Goal: Task Accomplishment & Management: Complete application form

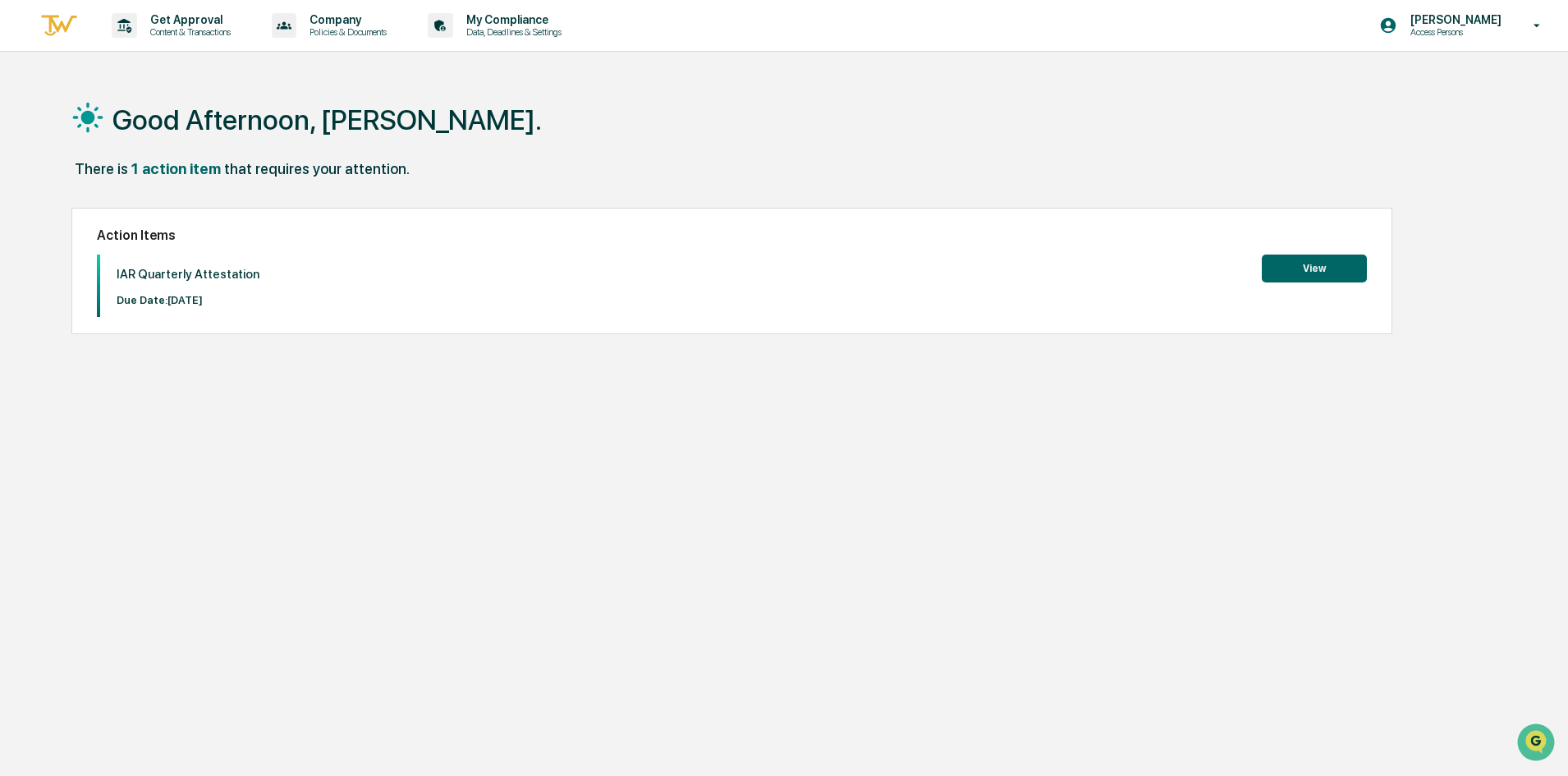
click at [1341, 253] on div "Action Items IAR Quarterly Attestation Due Date: [DATE] View" at bounding box center [732, 271] width 1320 height 126
click at [1332, 270] on button "View" at bounding box center [1314, 269] width 105 height 28
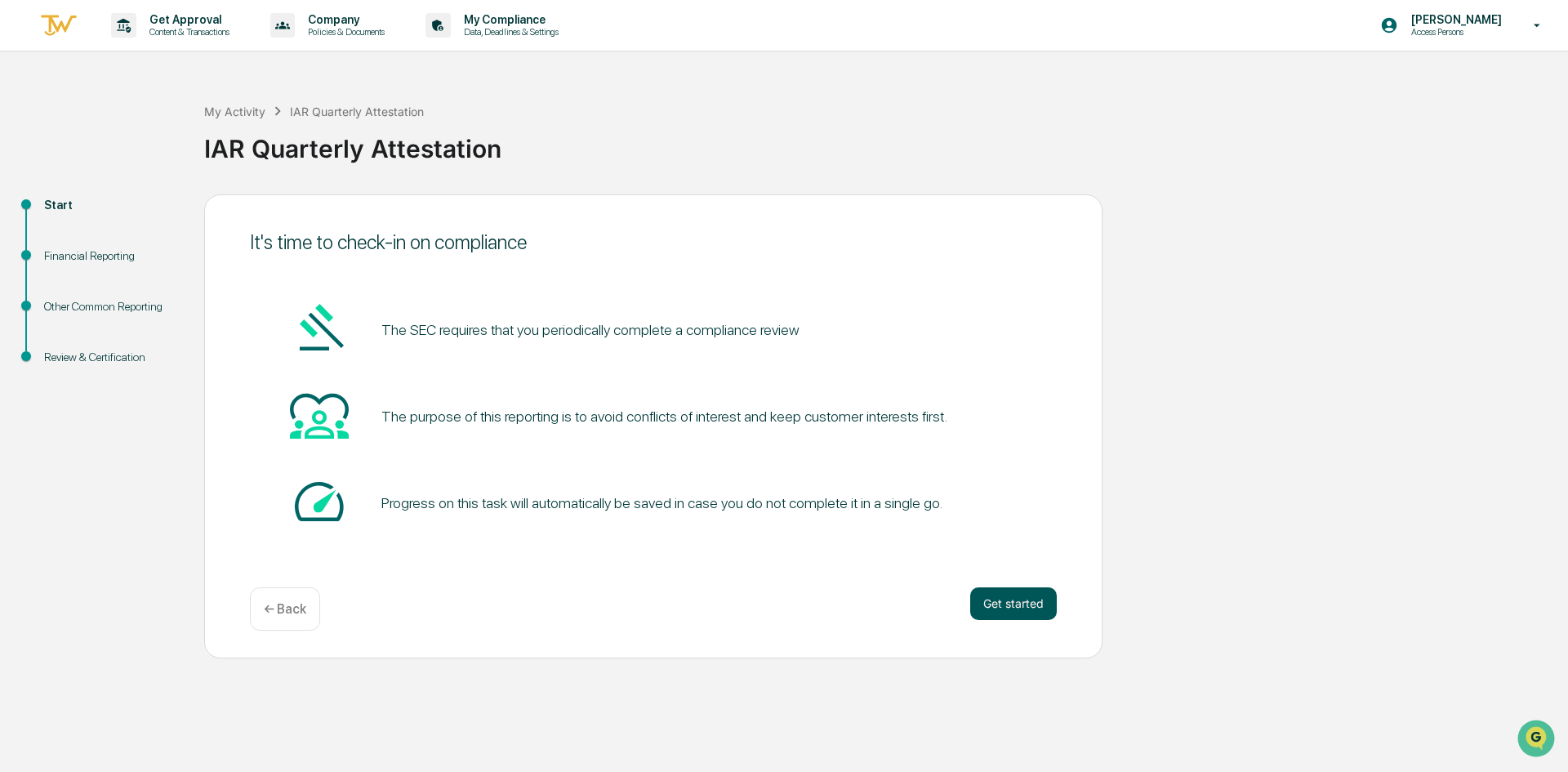
click at [990, 597] on button "Get started" at bounding box center [1013, 603] width 86 height 33
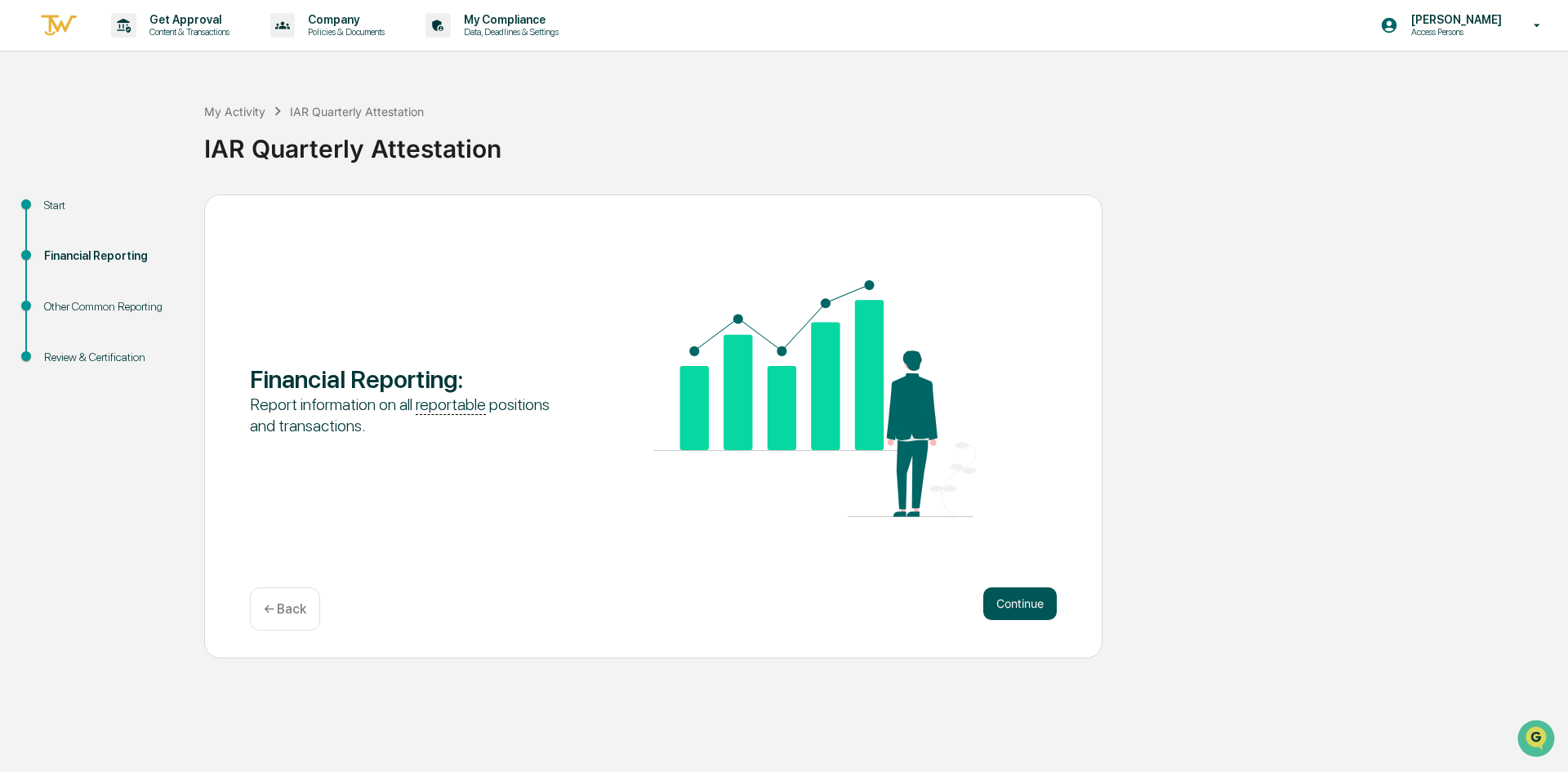
click at [1001, 597] on button "Continue" at bounding box center [1020, 603] width 73 height 33
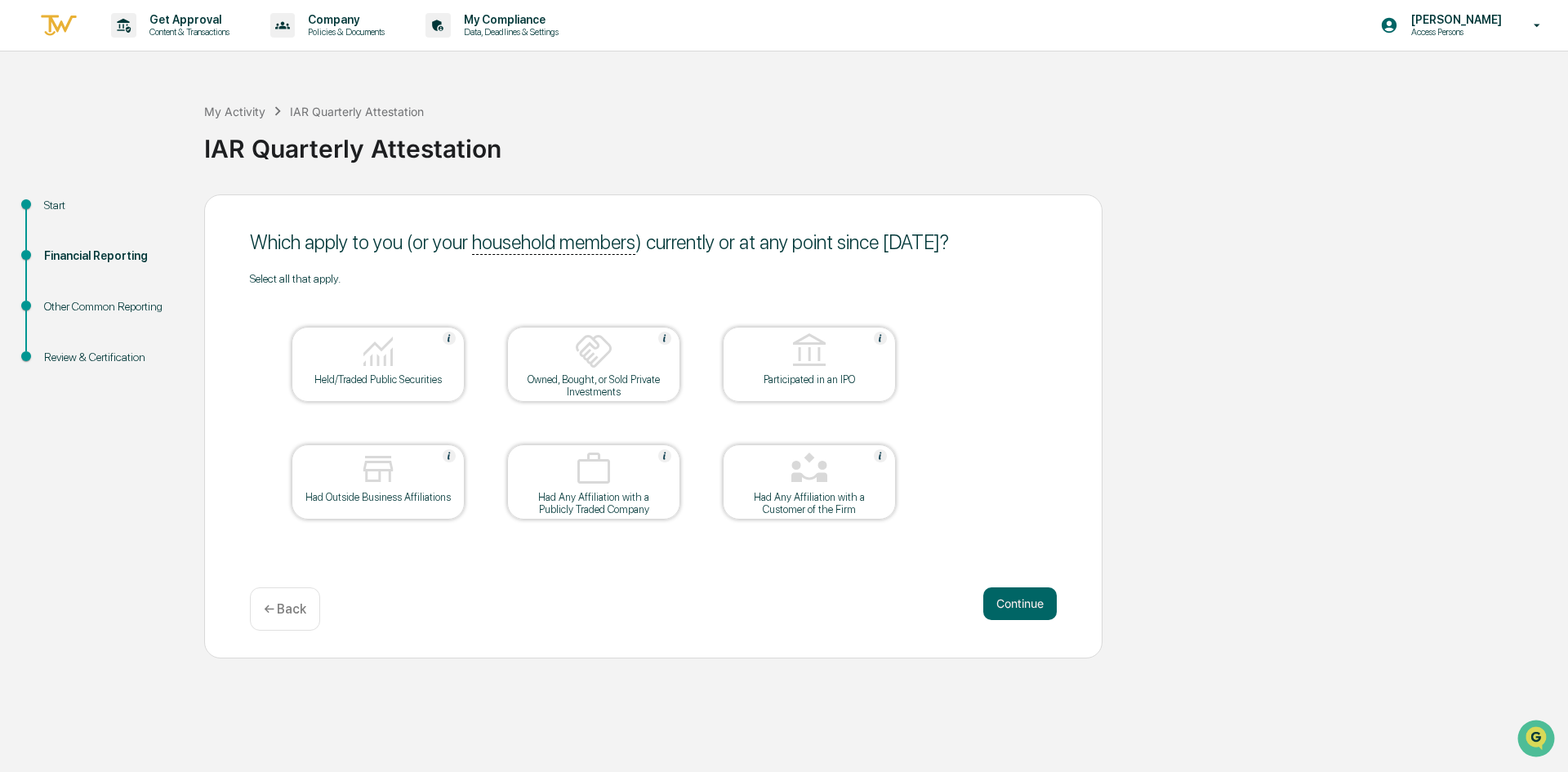
click at [408, 387] on div "Held/Traded Public Securities" at bounding box center [378, 364] width 173 height 75
click at [998, 603] on button "Continue" at bounding box center [1020, 603] width 73 height 33
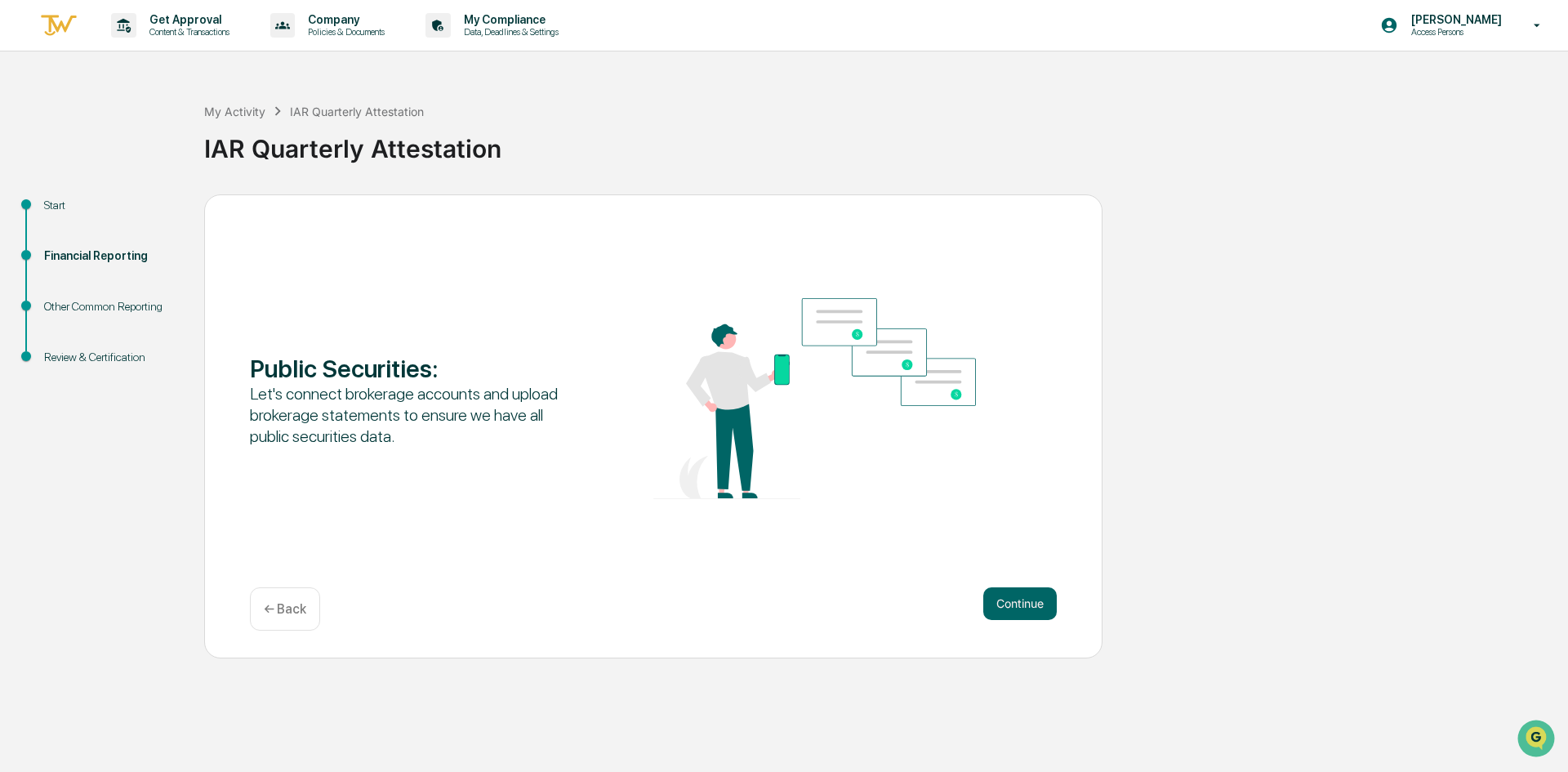
click at [998, 603] on button "Continue" at bounding box center [1020, 603] width 73 height 33
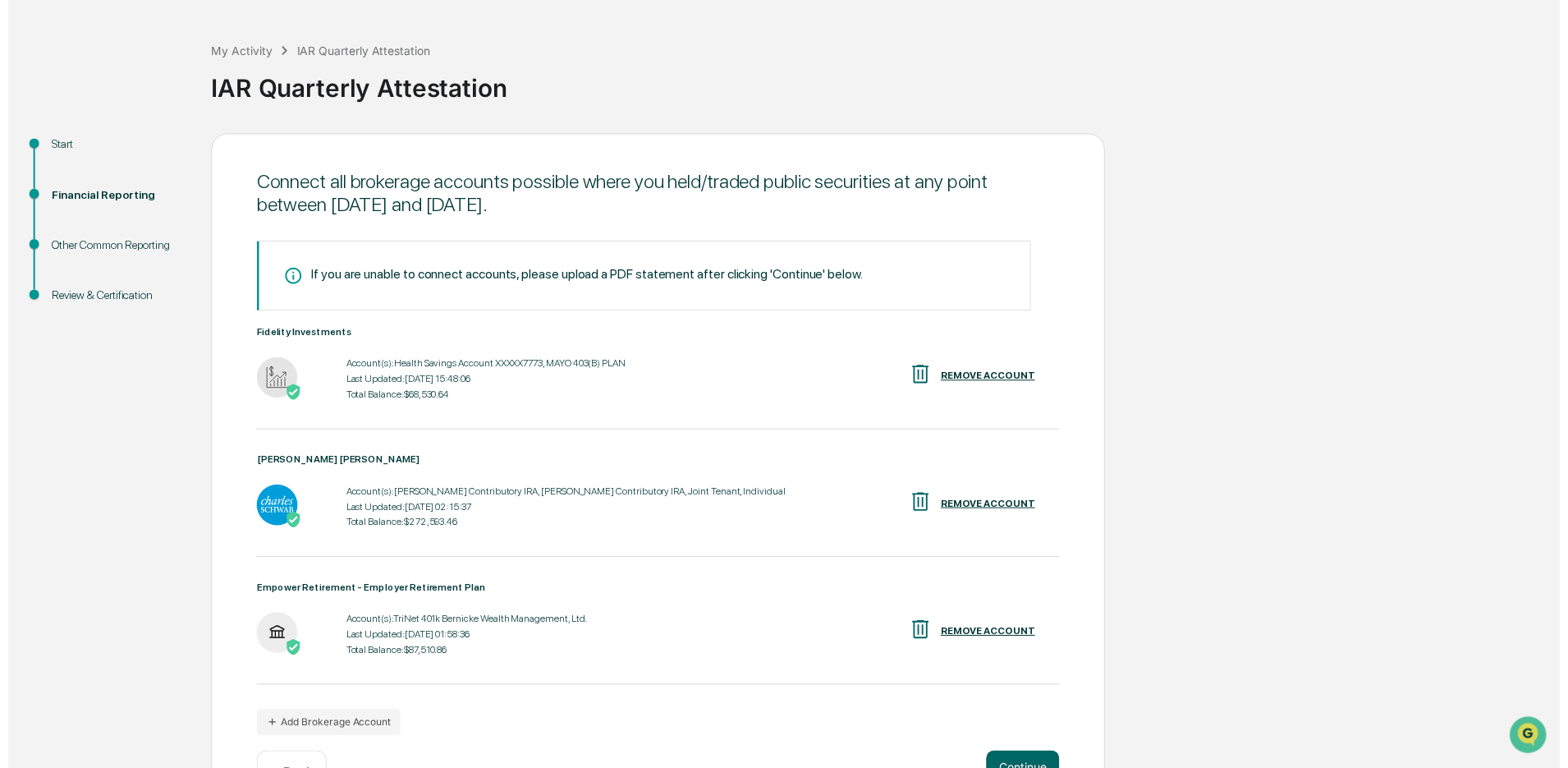
scroll to position [114, 0]
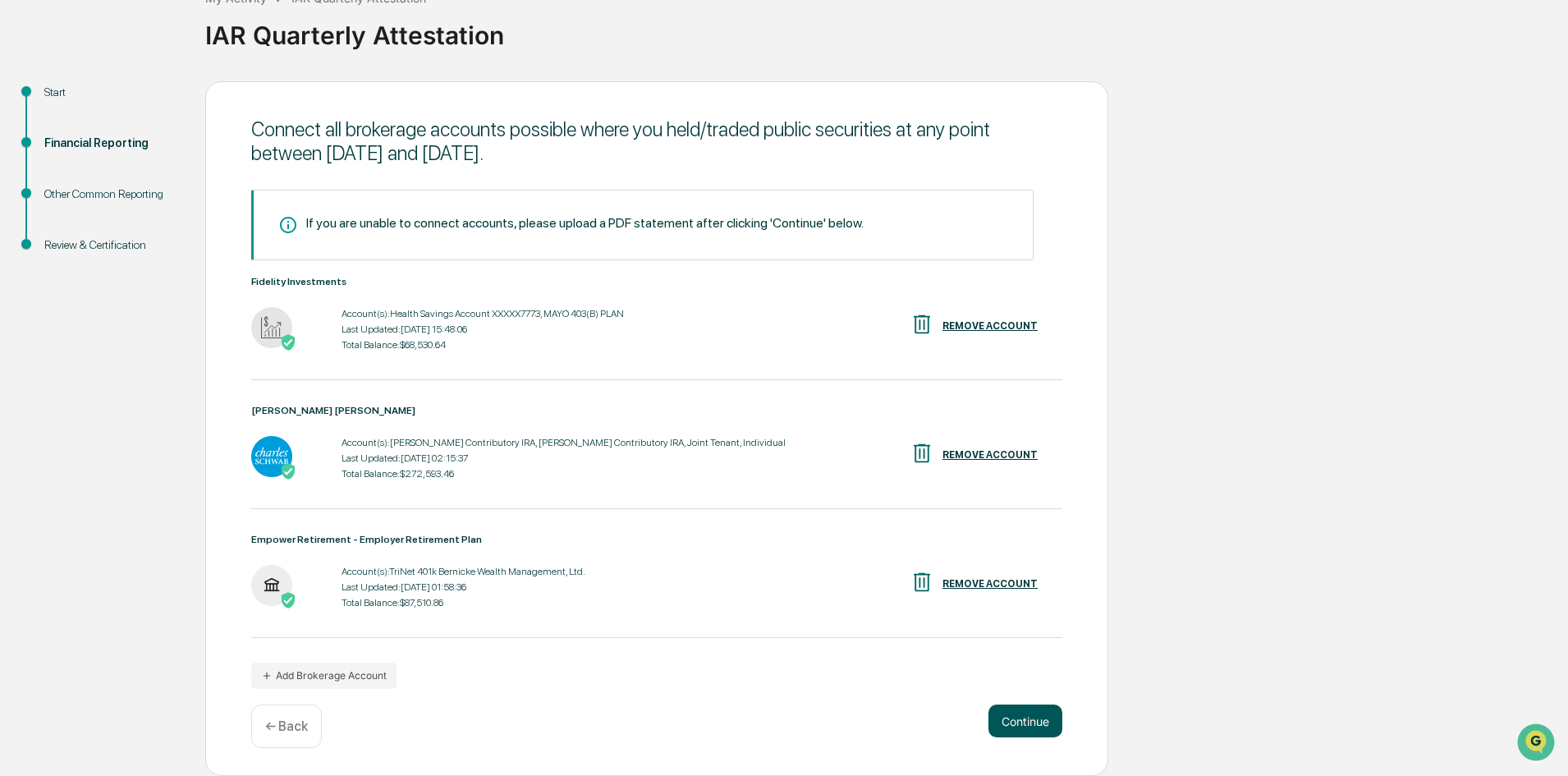
click at [1004, 712] on button "Continue" at bounding box center [1025, 720] width 74 height 33
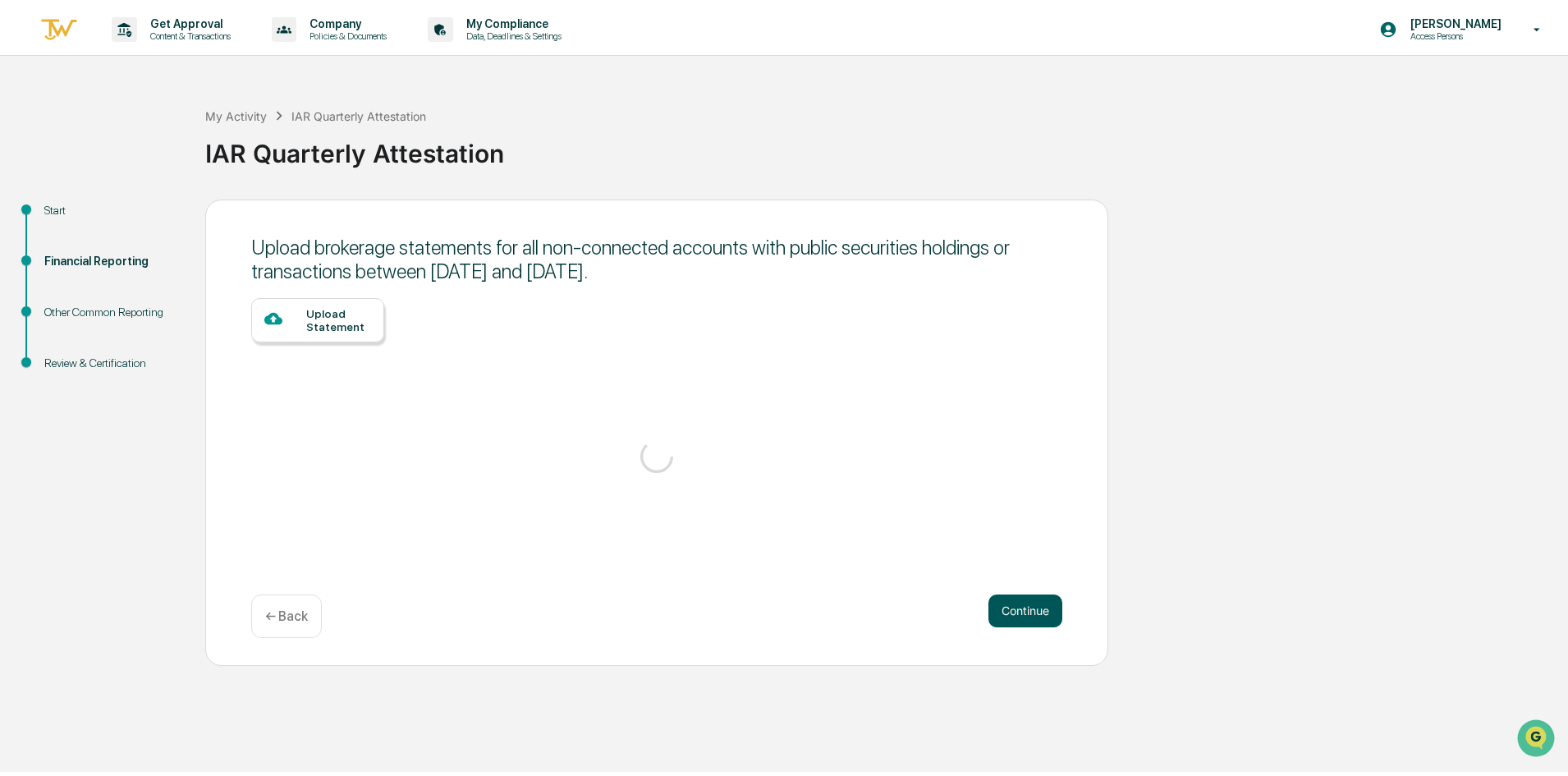
scroll to position [0, 0]
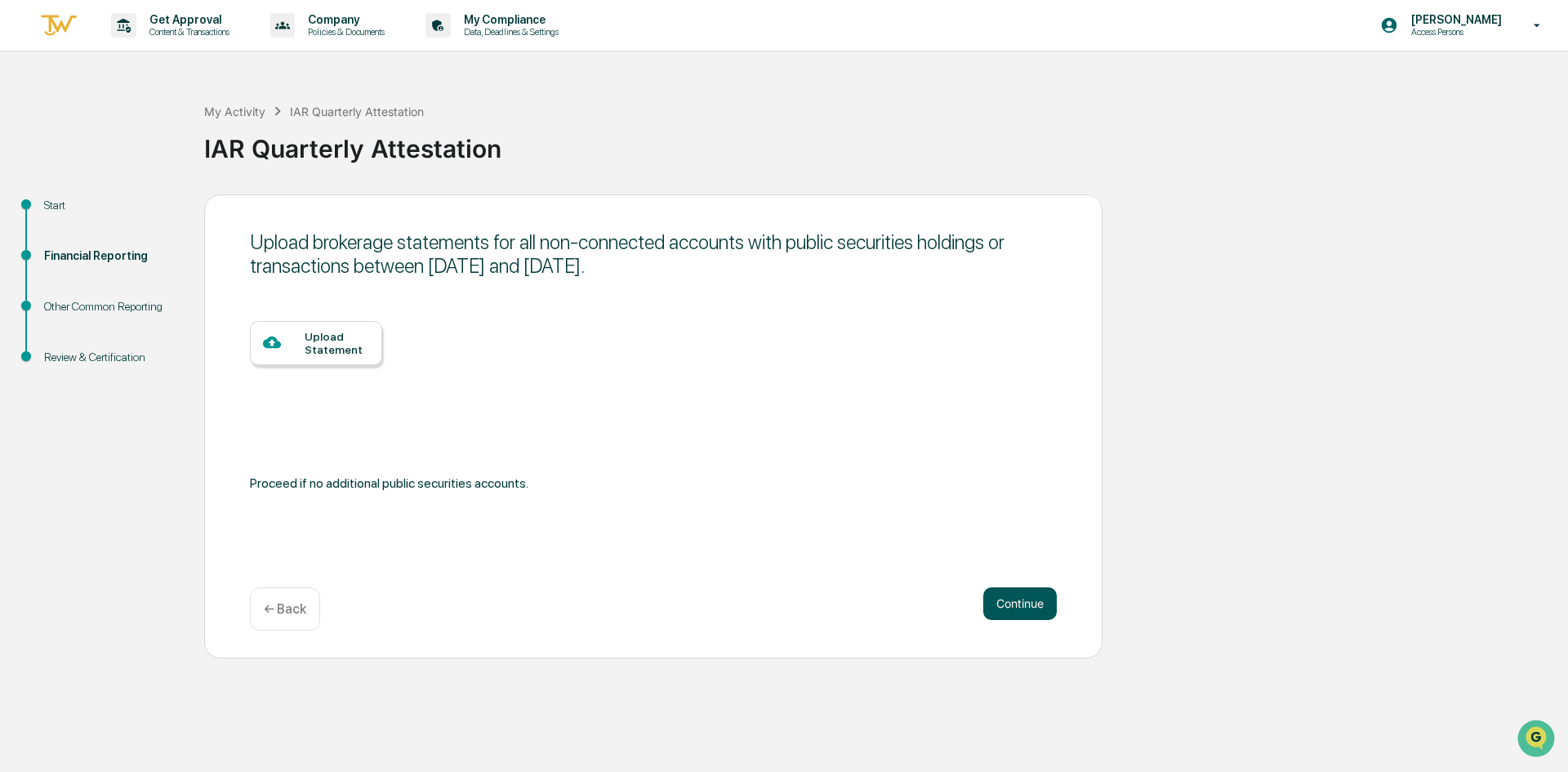
click at [1005, 593] on button "Continue" at bounding box center [1020, 603] width 73 height 33
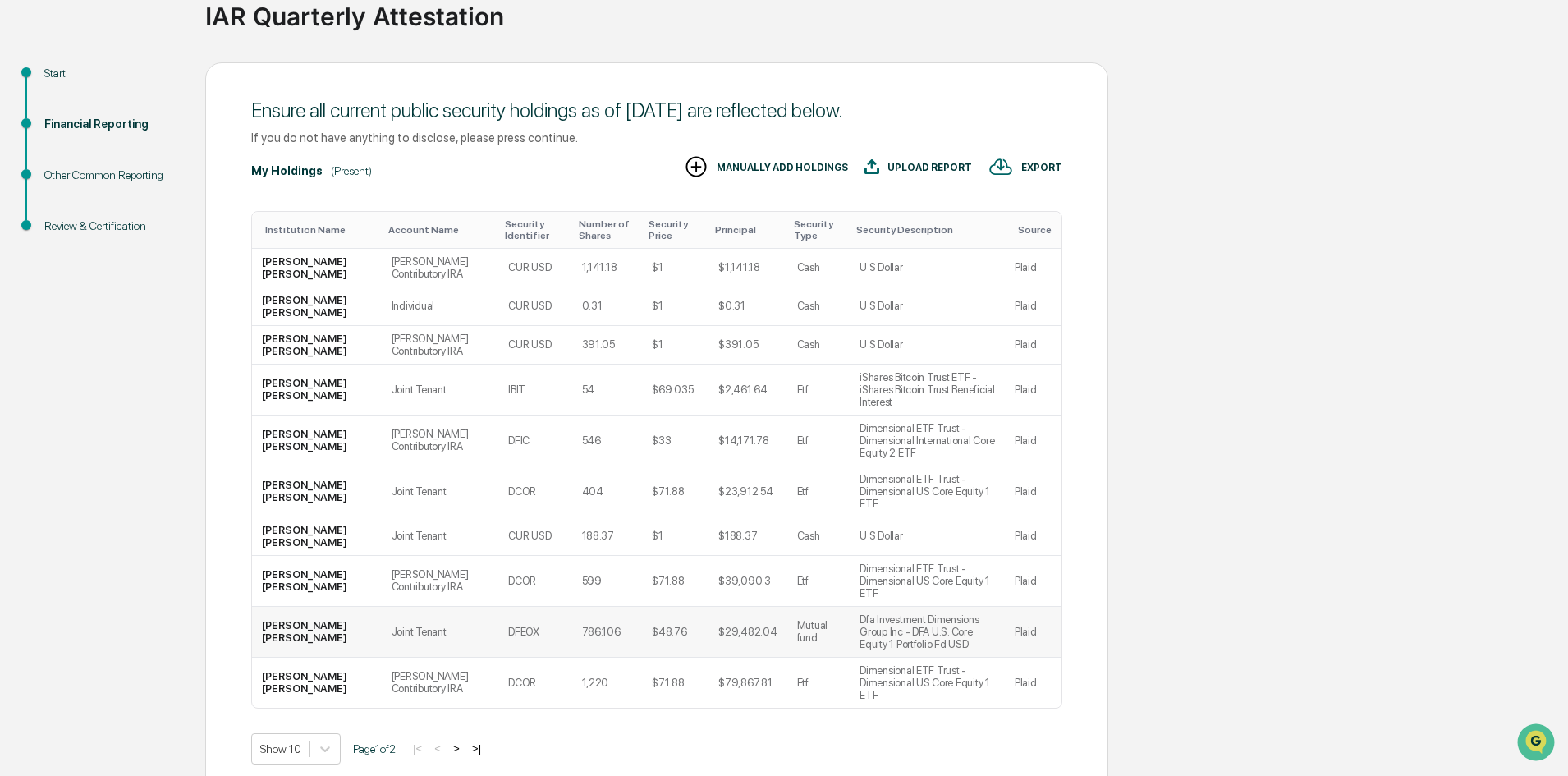
scroll to position [134, 0]
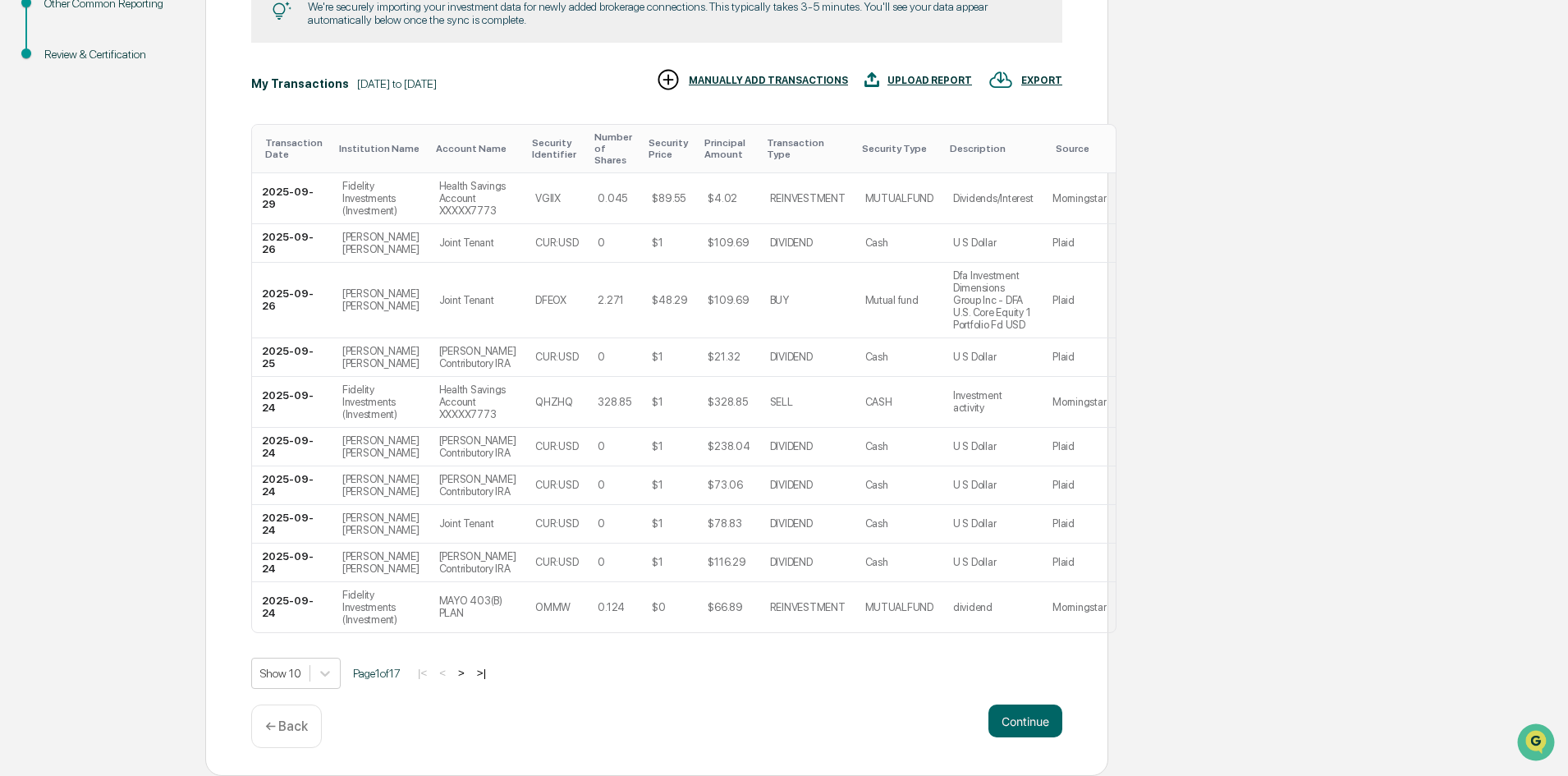
scroll to position [0, 0]
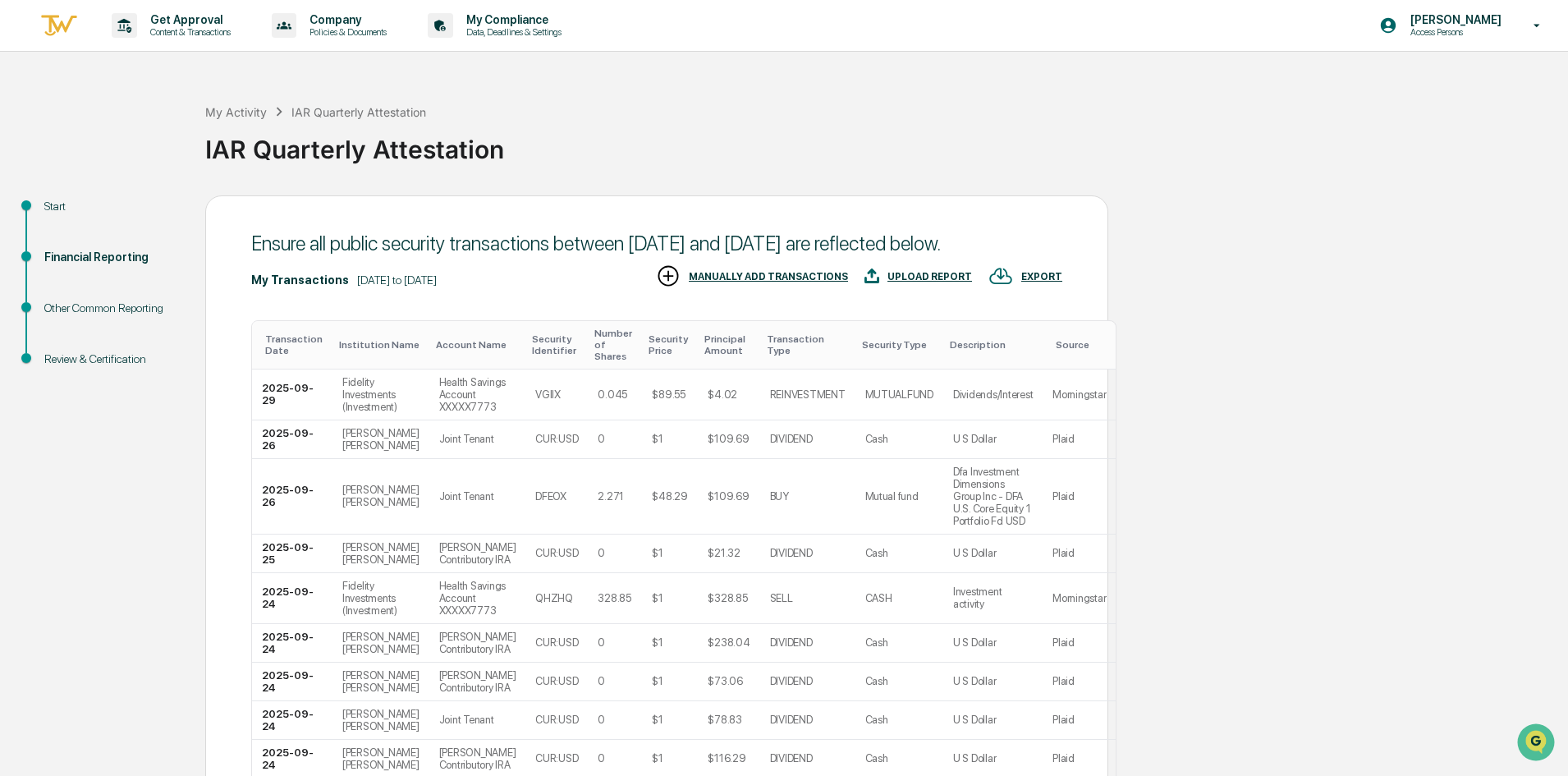
click at [1042, 573] on td "Plaid" at bounding box center [1078, 553] width 73 height 39
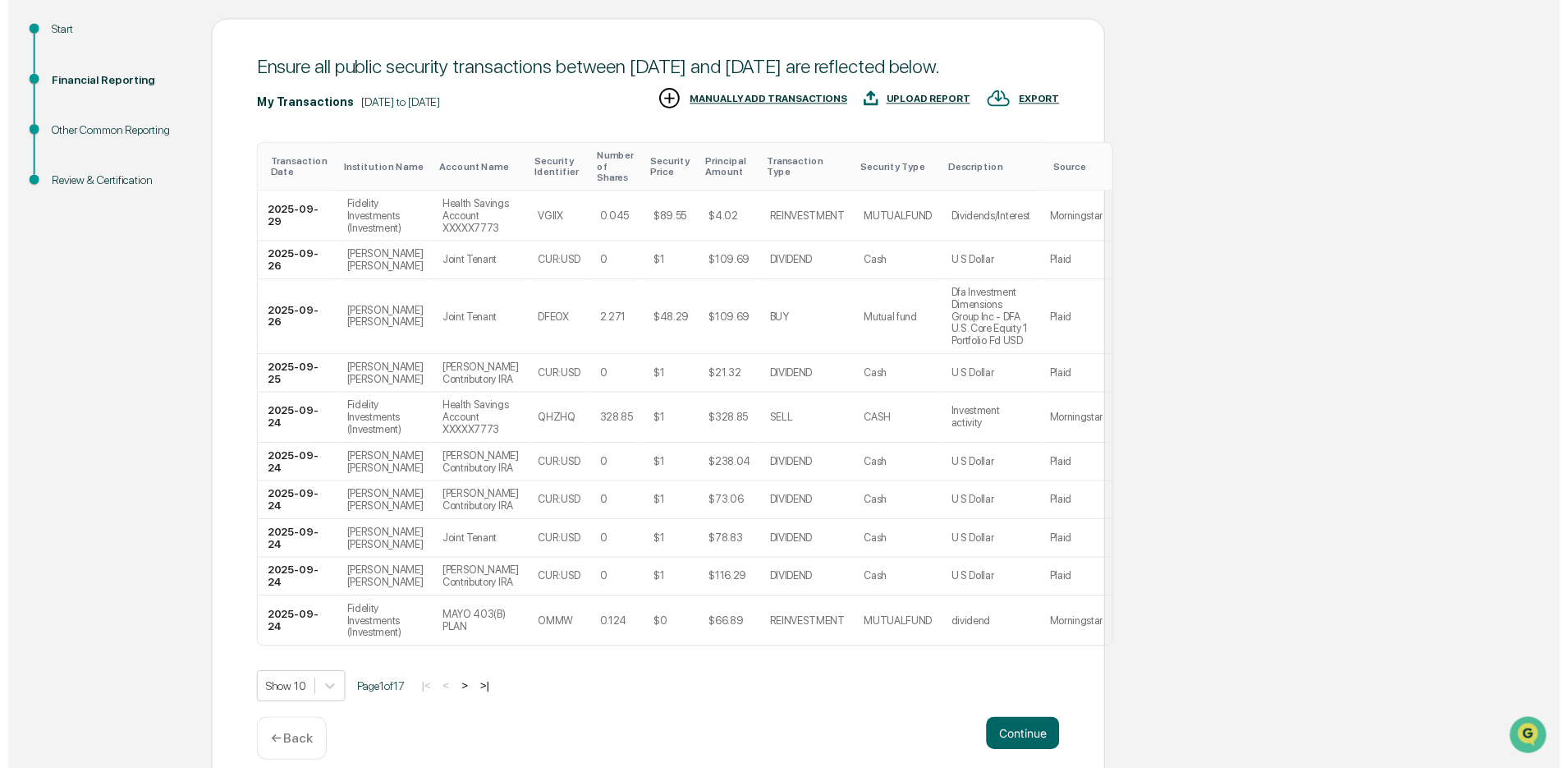
scroll to position [294, 0]
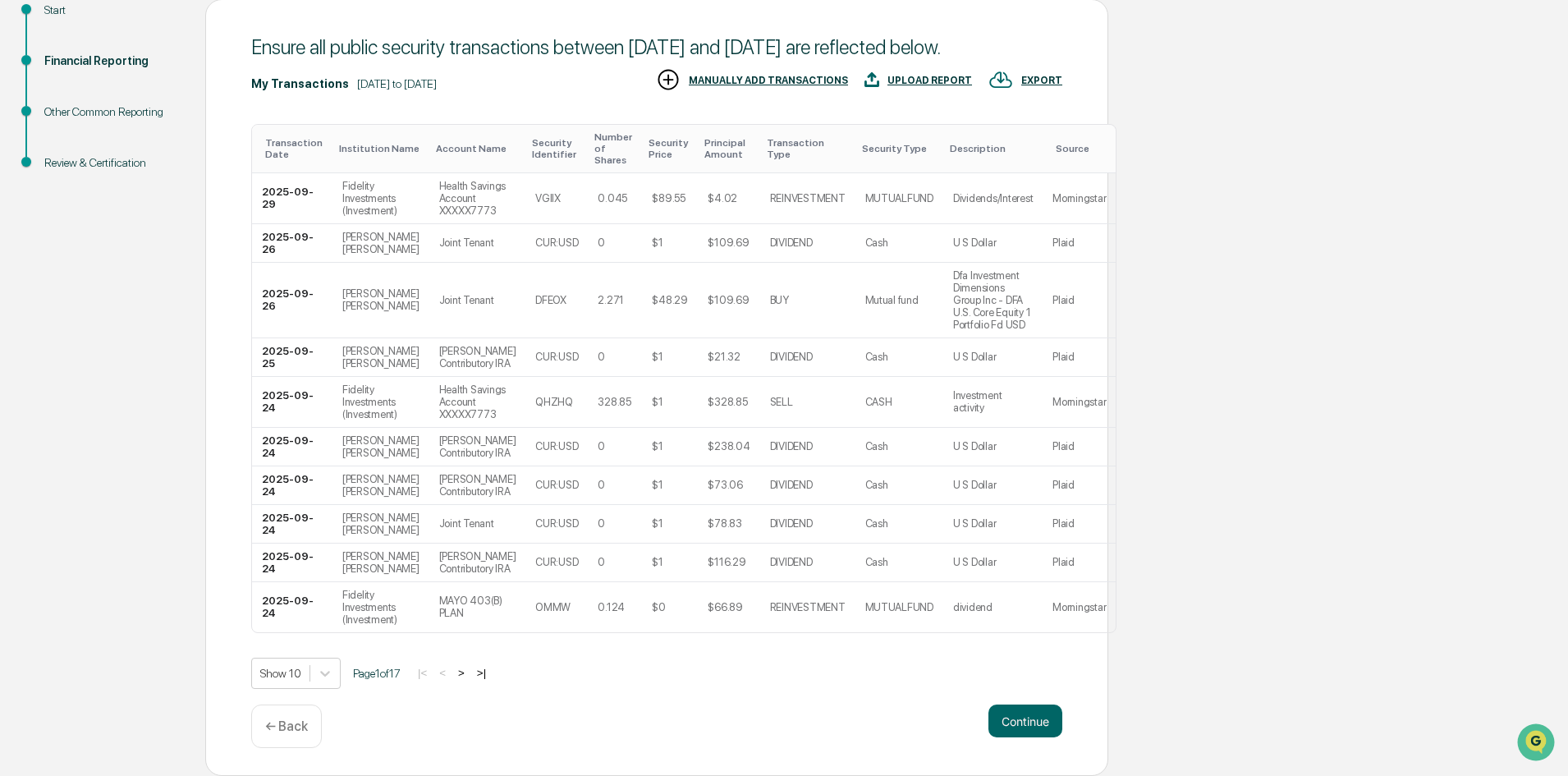
click at [1045, 702] on div "Ensure all public security transactions between [DATE] and [DATE] are reflected…" at bounding box center [656, 388] width 903 height 778
click at [1039, 706] on button "Continue" at bounding box center [1025, 720] width 74 height 33
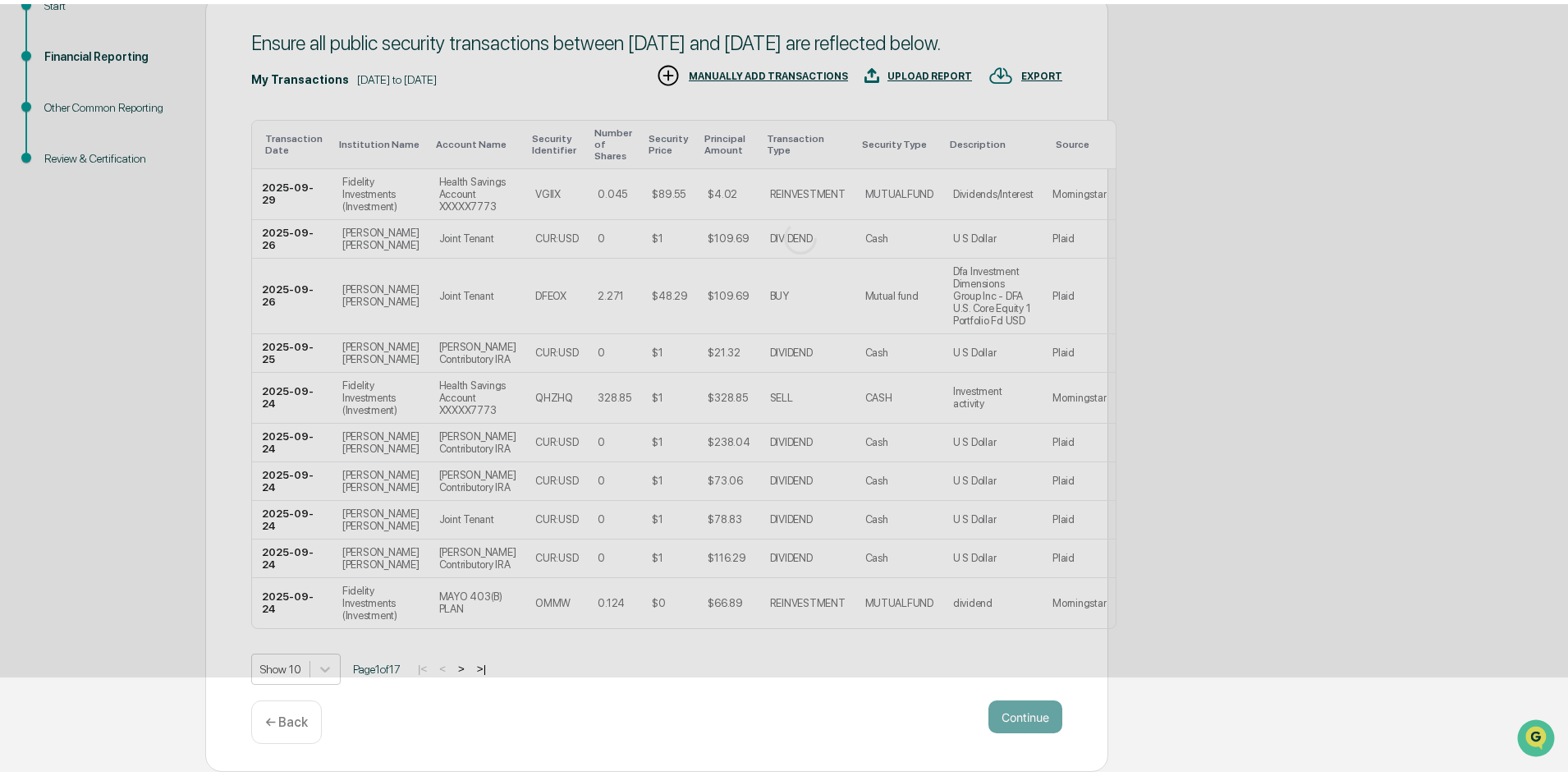
scroll to position [0, 0]
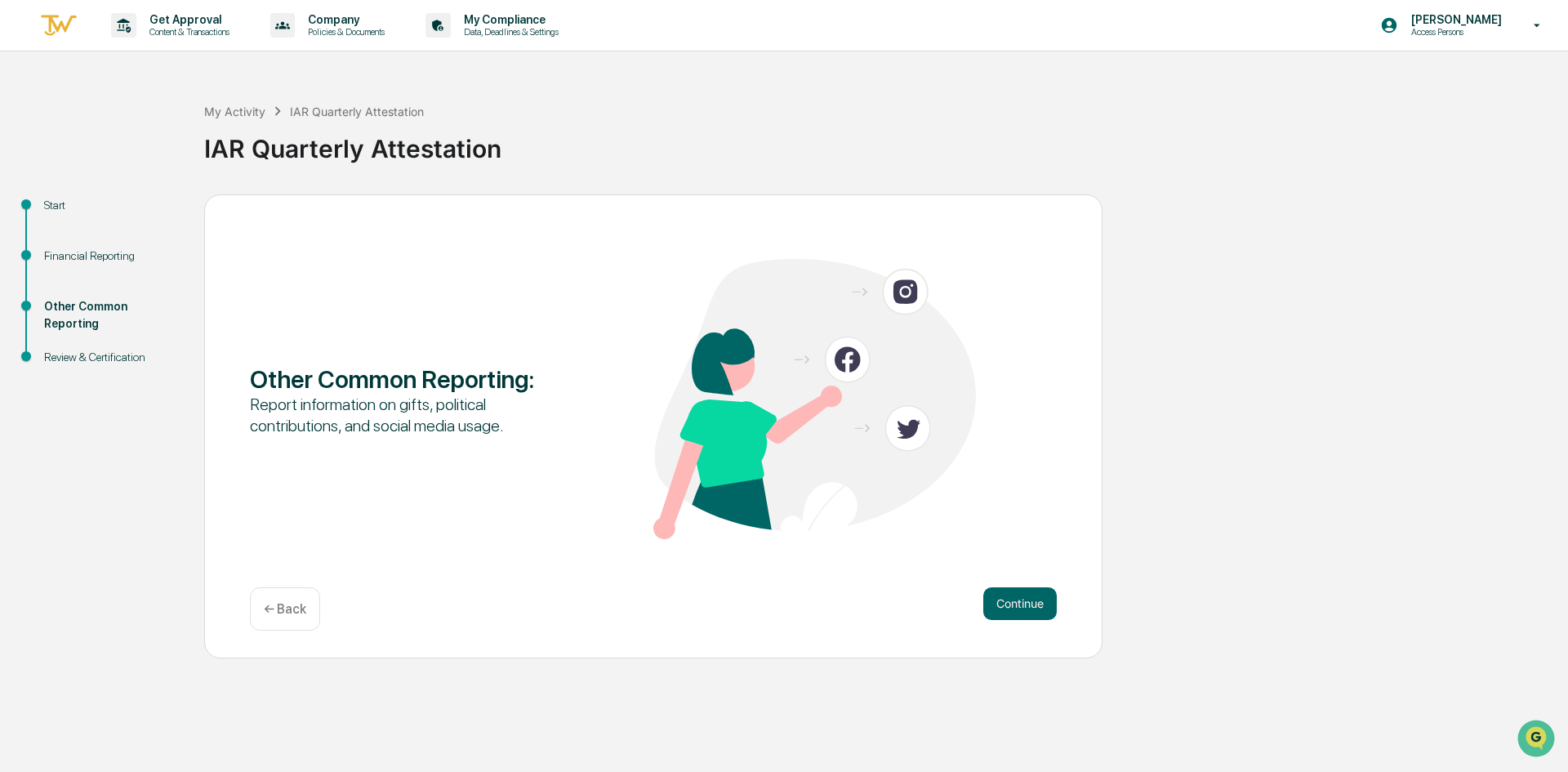
click at [1015, 578] on div "Other Common Reporting : Report information on gifts, political contributions, …" at bounding box center [653, 426] width 898 height 464
click at [1030, 616] on button "Continue" at bounding box center [1020, 603] width 73 height 33
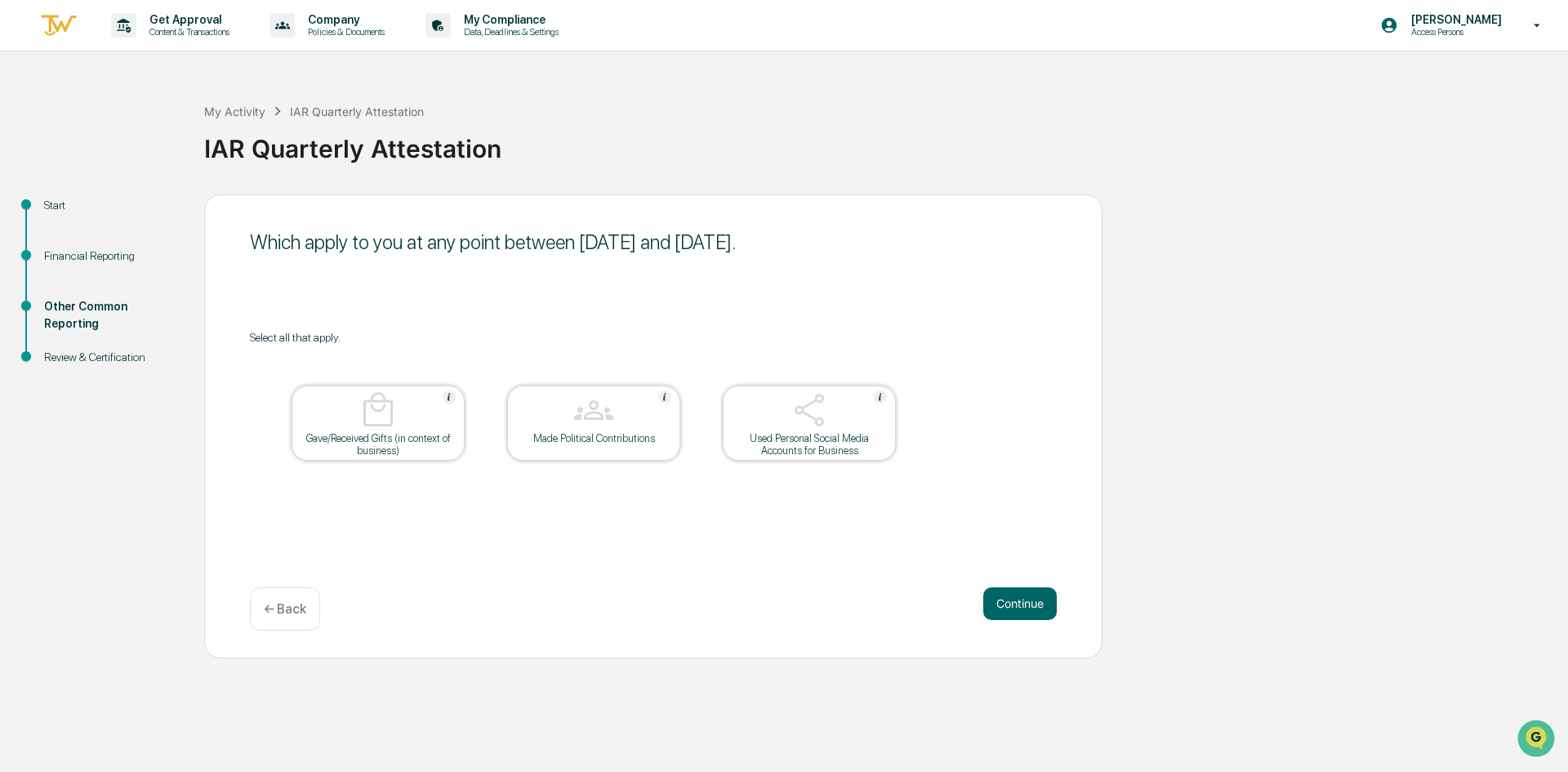
click at [1030, 616] on button "Continue" at bounding box center [1020, 603] width 73 height 33
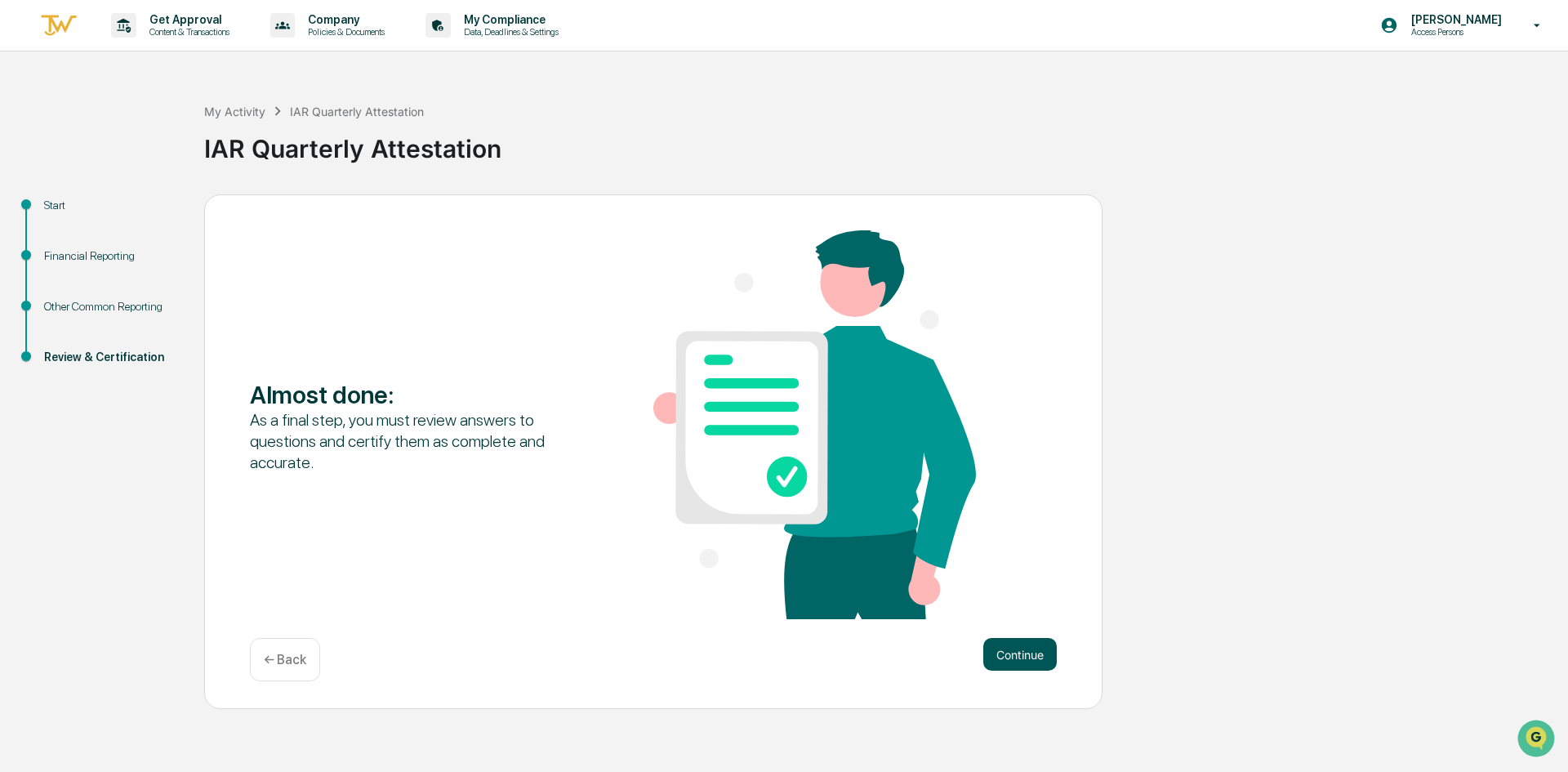
click at [1049, 664] on button "Continue" at bounding box center [1020, 654] width 73 height 33
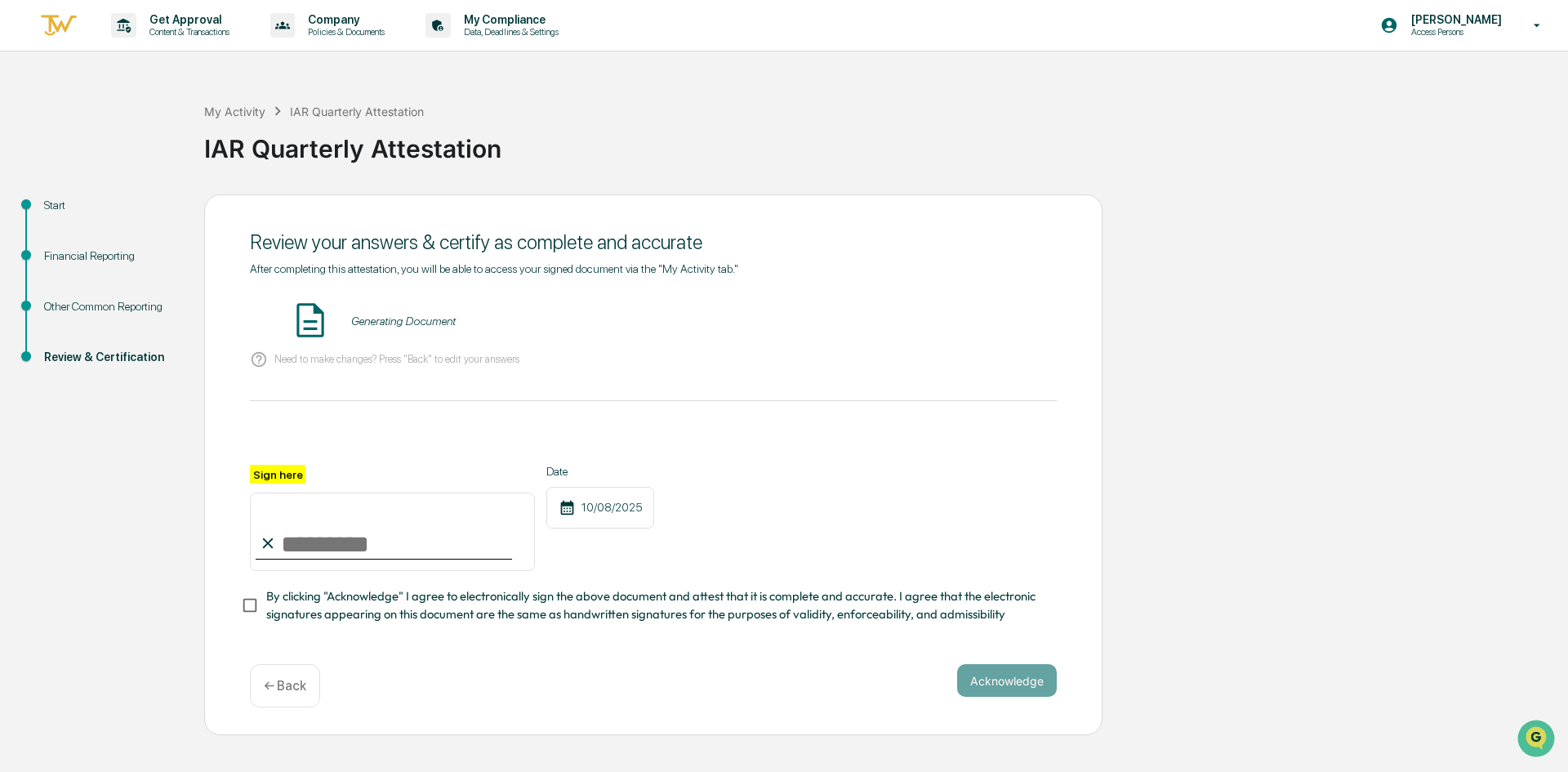
click at [437, 520] on input "Sign here" at bounding box center [393, 531] width 285 height 78
type input "**********"
click at [272, 484] on div "**********" at bounding box center [393, 518] width 285 height 106
click at [273, 479] on label "Sign here" at bounding box center [278, 474] width 55 height 19
click at [273, 493] on input "**********" at bounding box center [393, 531] width 285 height 78
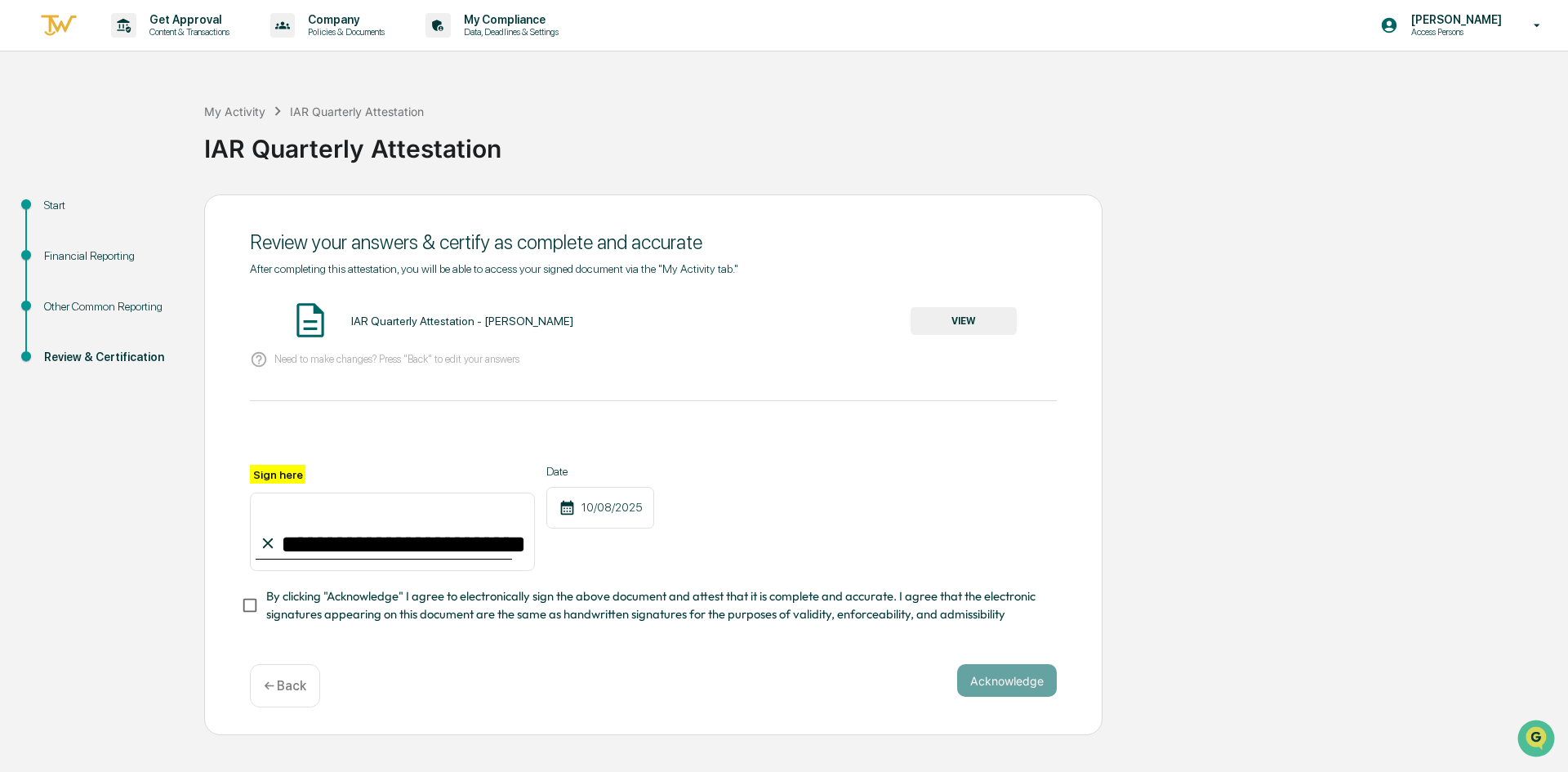
click at [239, 604] on div "**********" at bounding box center [653, 464] width 898 height 541
click at [1035, 694] on button "Acknowledge" at bounding box center [1006, 680] width 100 height 33
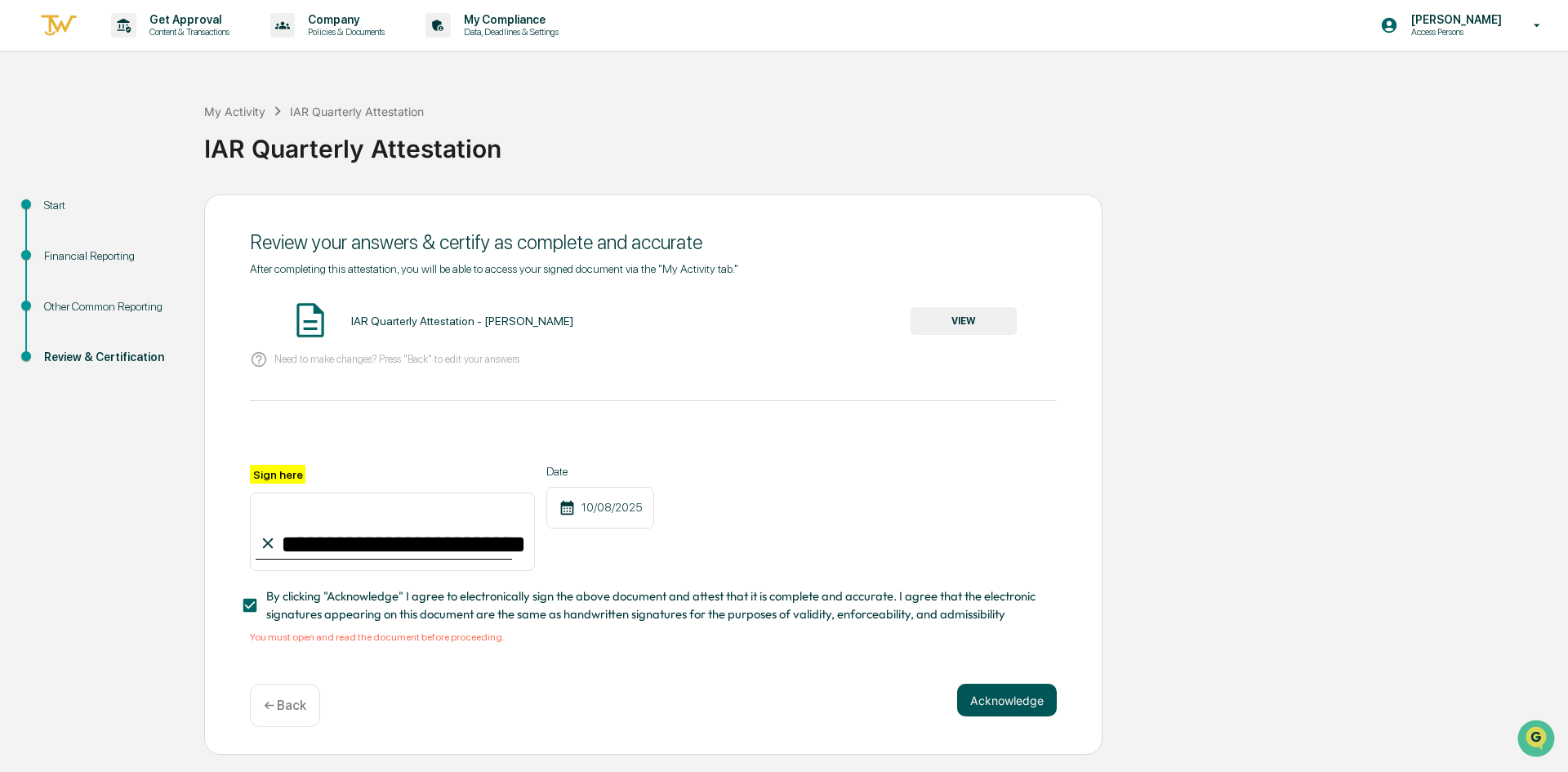
click at [1003, 700] on button "Acknowledge" at bounding box center [1006, 700] width 100 height 33
click at [989, 322] on button "VIEW" at bounding box center [963, 321] width 106 height 28
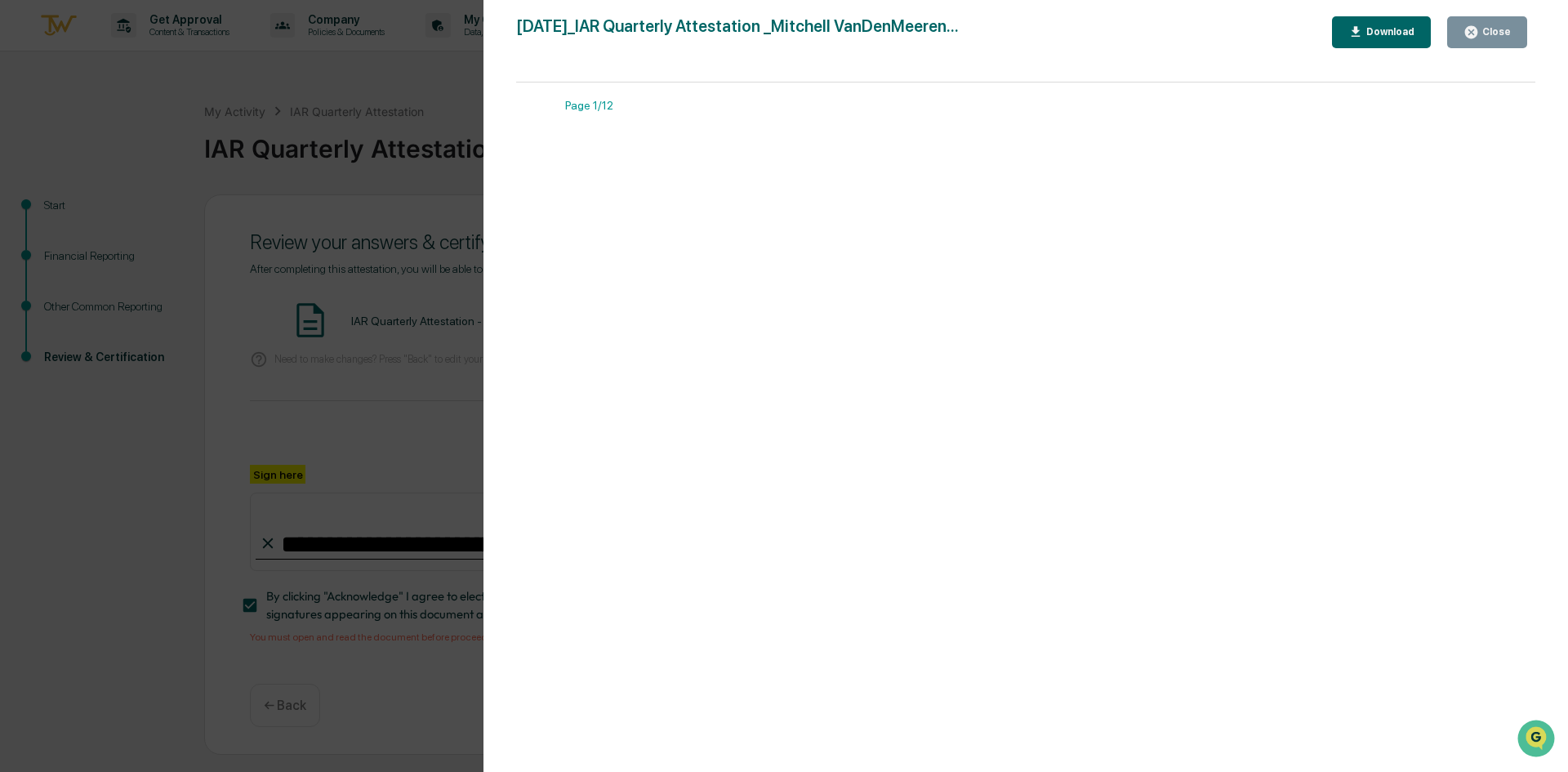
click at [1495, 38] on div "Close" at bounding box center [1495, 32] width 32 height 12
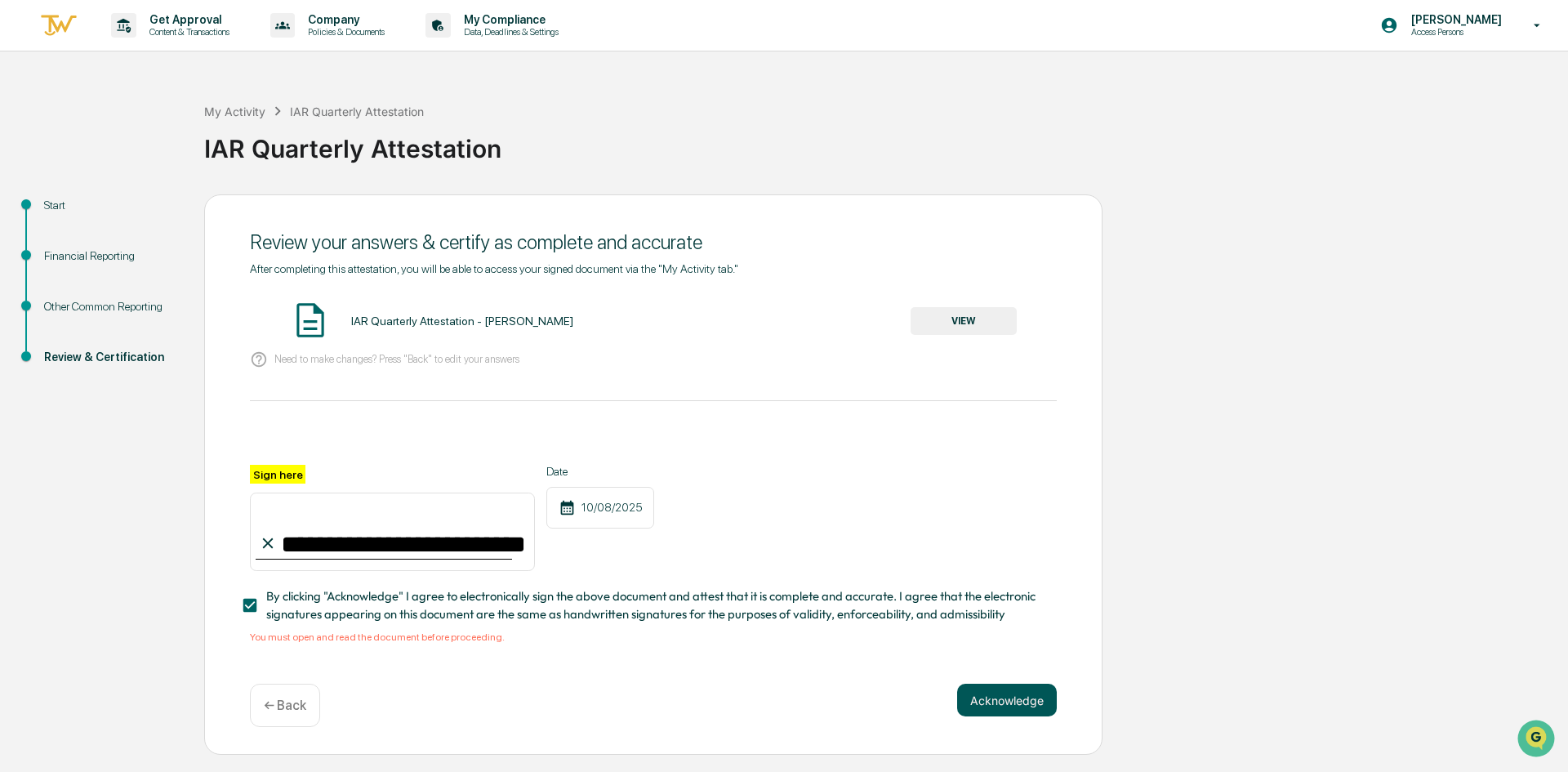
click at [1000, 705] on button "Acknowledge" at bounding box center [1006, 700] width 100 height 33
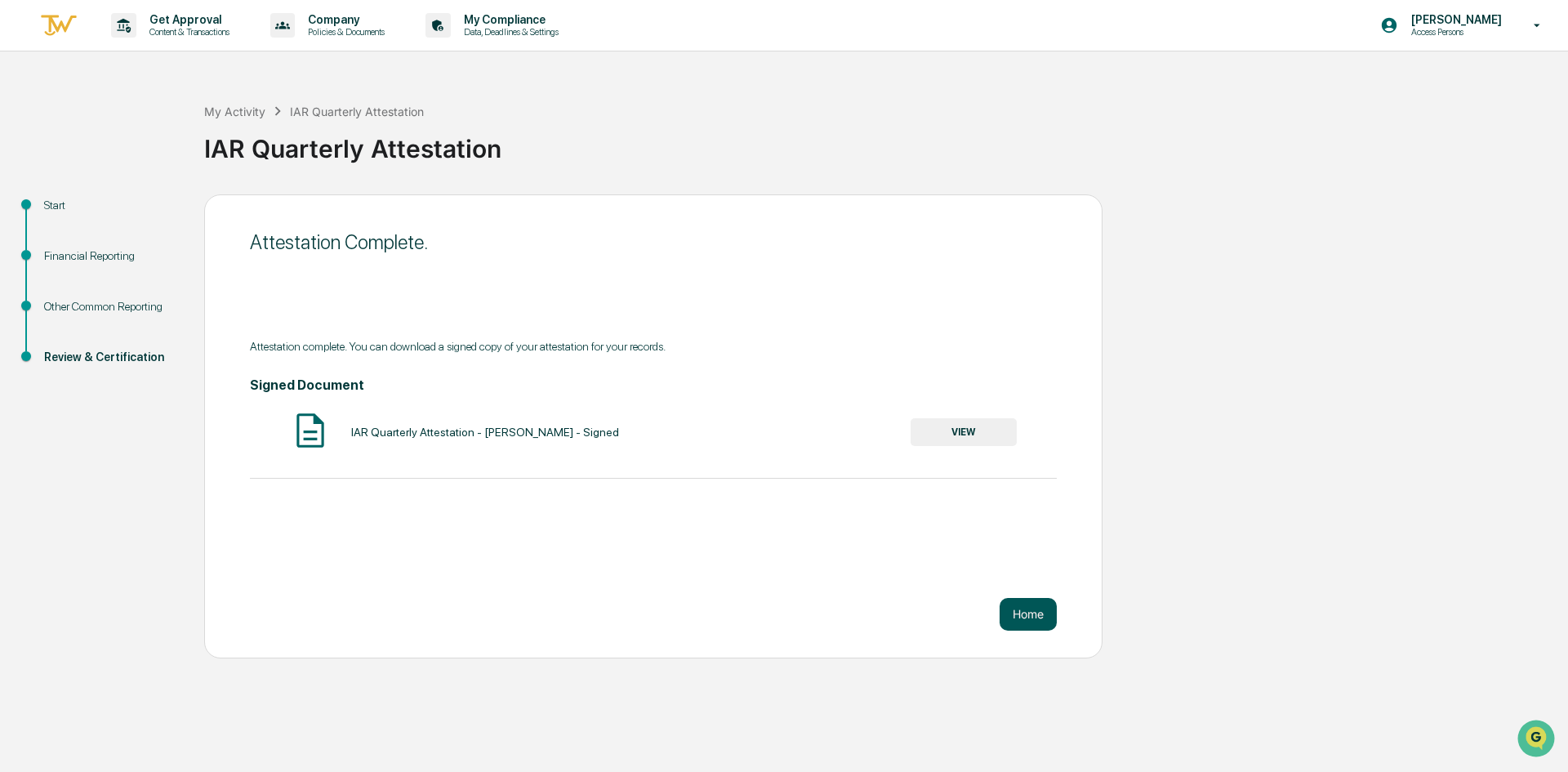
click at [1018, 619] on button "Home" at bounding box center [1028, 614] width 57 height 33
